Goal: Task Accomplishment & Management: Manage account settings

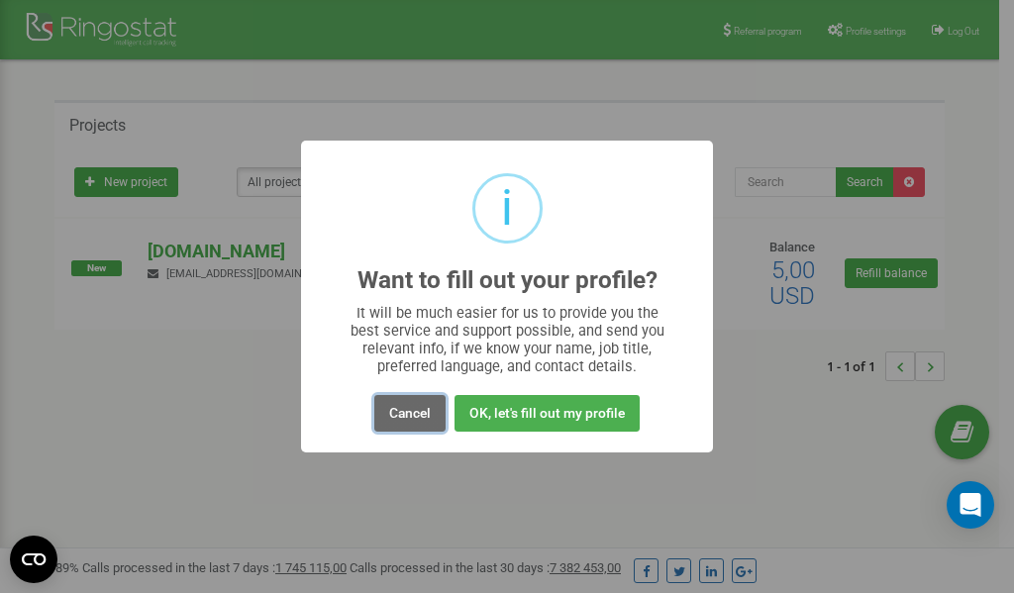
click at [409, 412] on button "Cancel" at bounding box center [409, 413] width 71 height 37
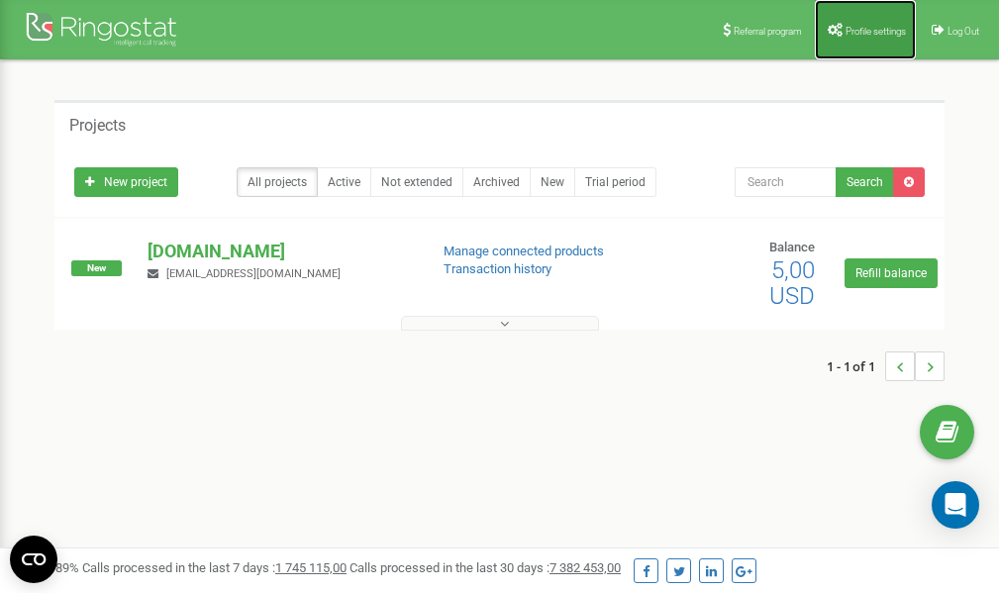
click at [869, 30] on span "Profile settings" at bounding box center [876, 31] width 60 height 11
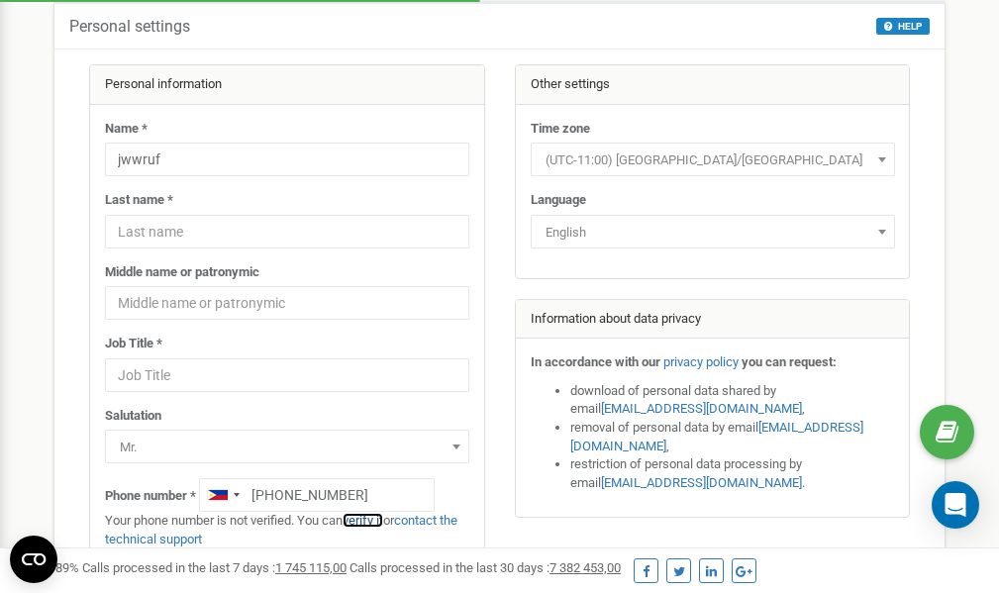
click at [379, 521] on link "verify it" at bounding box center [363, 520] width 41 height 15
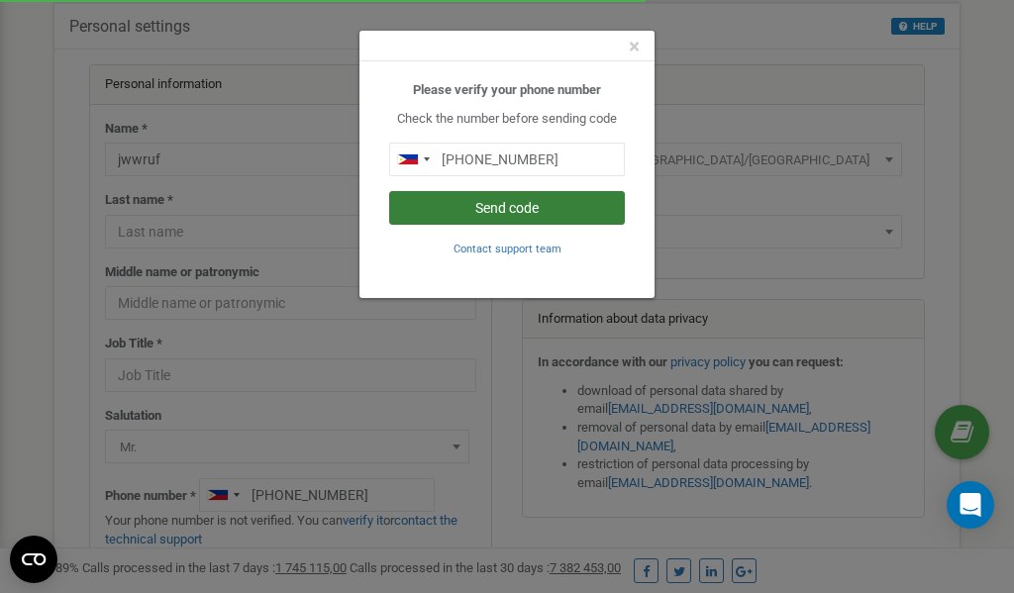
click at [482, 203] on button "Send code" at bounding box center [507, 208] width 236 height 34
